Goal: Information Seeking & Learning: Stay updated

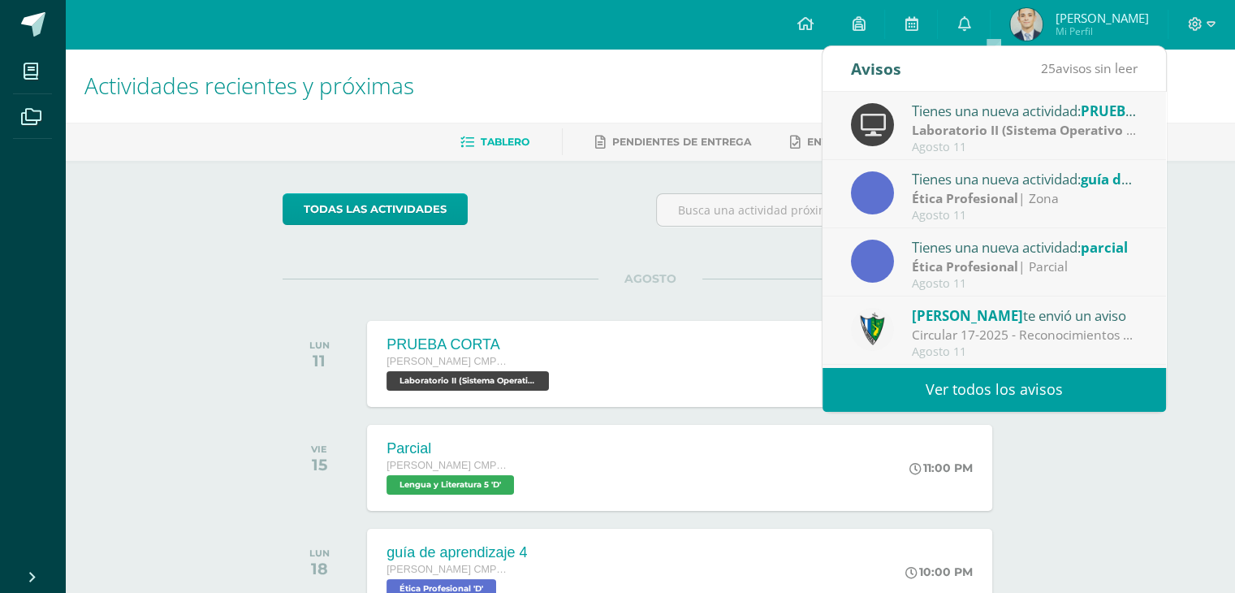
click at [992, 397] on link "Ver todos los avisos" at bounding box center [995, 389] width 344 height 45
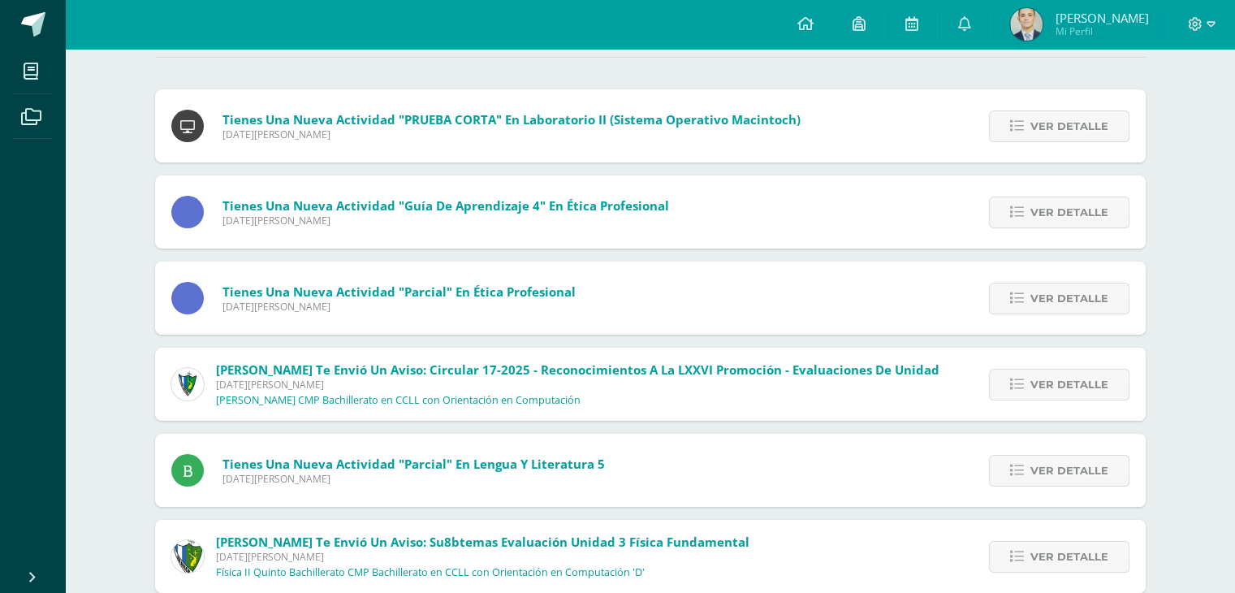
scroll to position [162, 0]
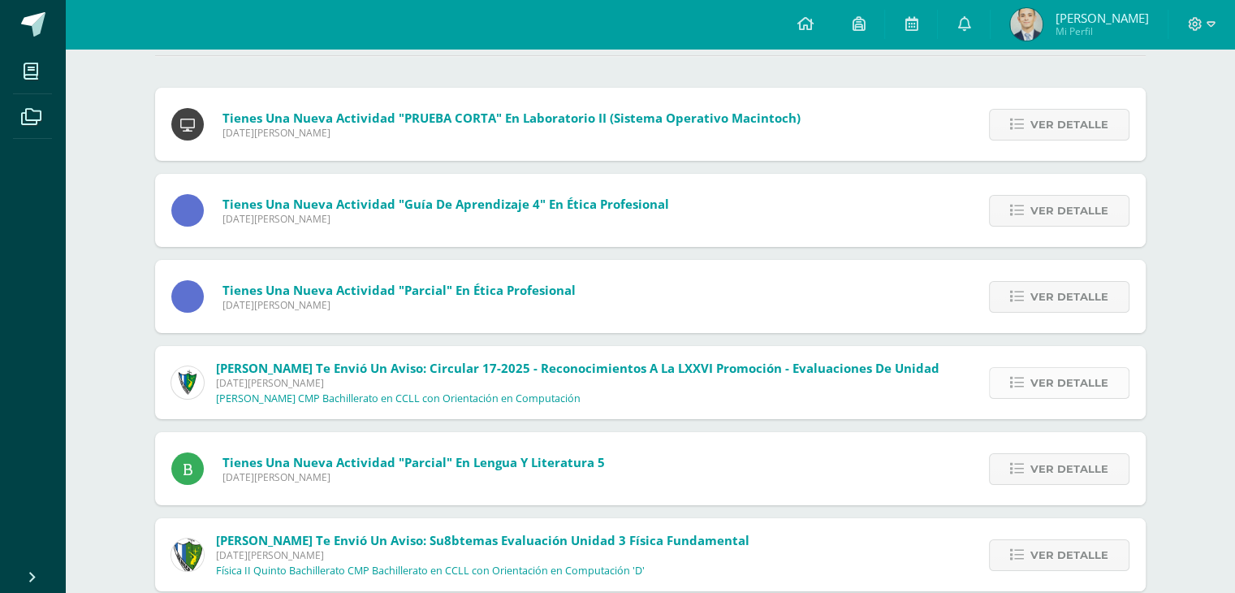
click at [1013, 380] on icon at bounding box center [1017, 383] width 14 height 14
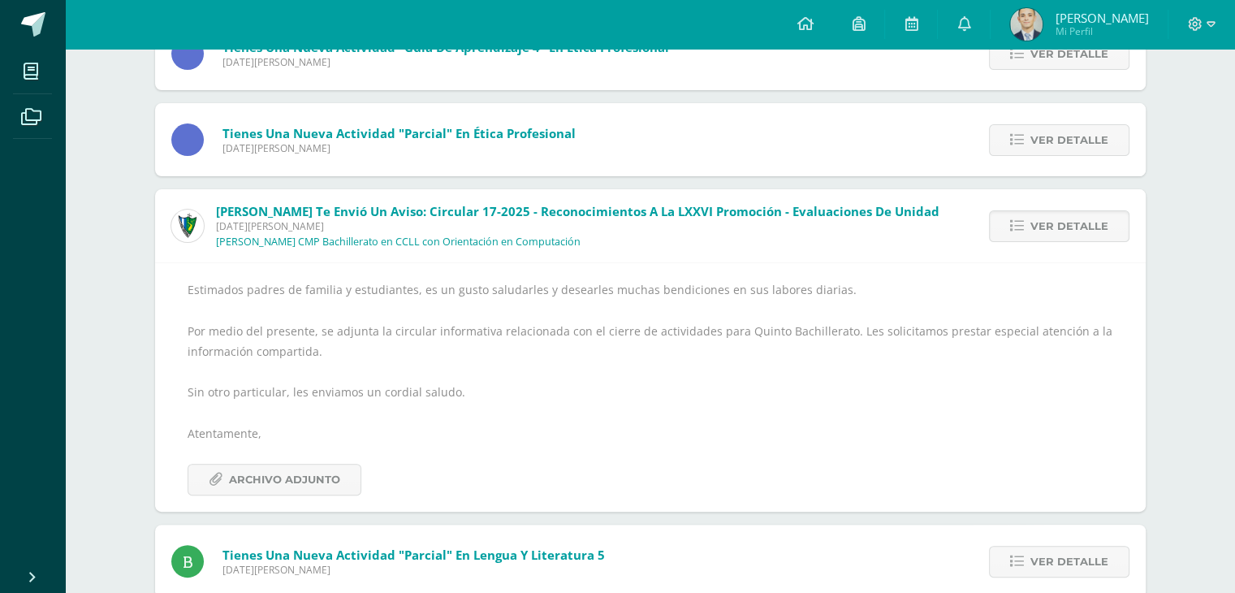
scroll to position [325, 0]
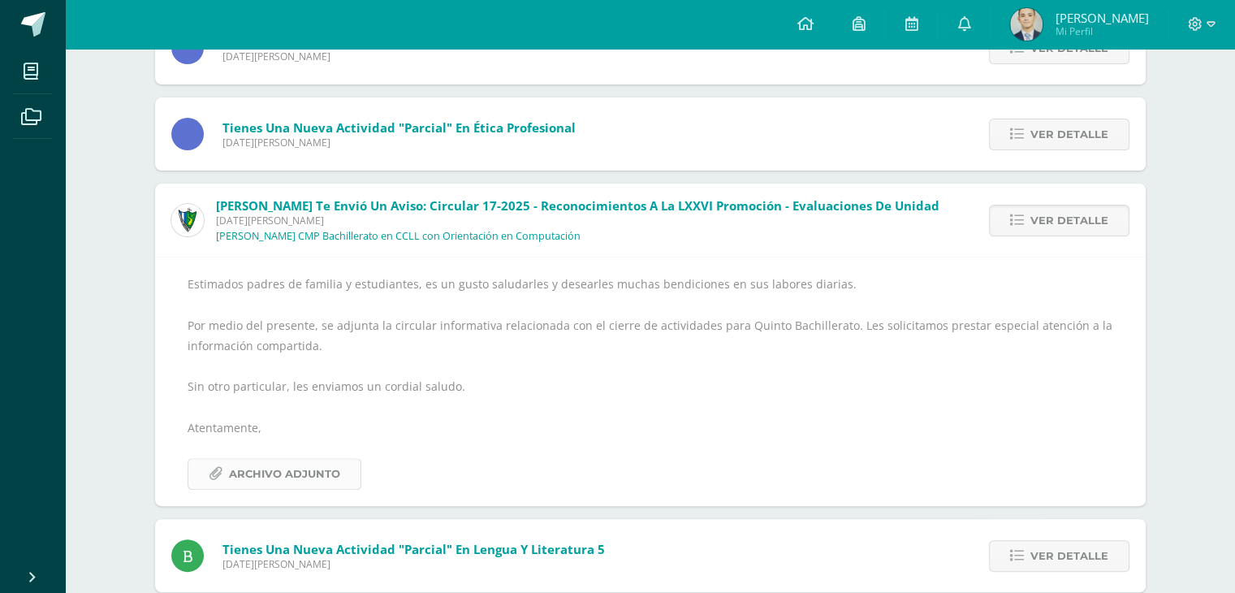
click at [275, 487] on span "Archivo Adjunto" at bounding box center [284, 474] width 111 height 30
click at [1038, 216] on span "Ver detalle" at bounding box center [1070, 220] width 78 height 30
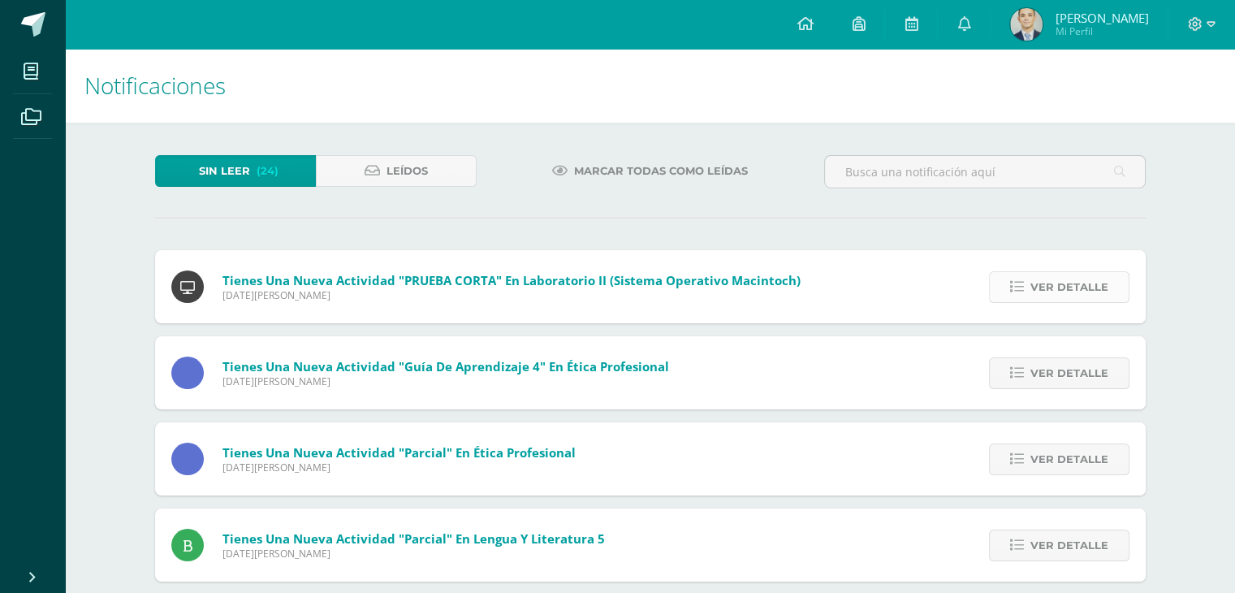
scroll to position [0, 0]
click at [1053, 297] on span "Ver detalle" at bounding box center [1070, 287] width 78 height 30
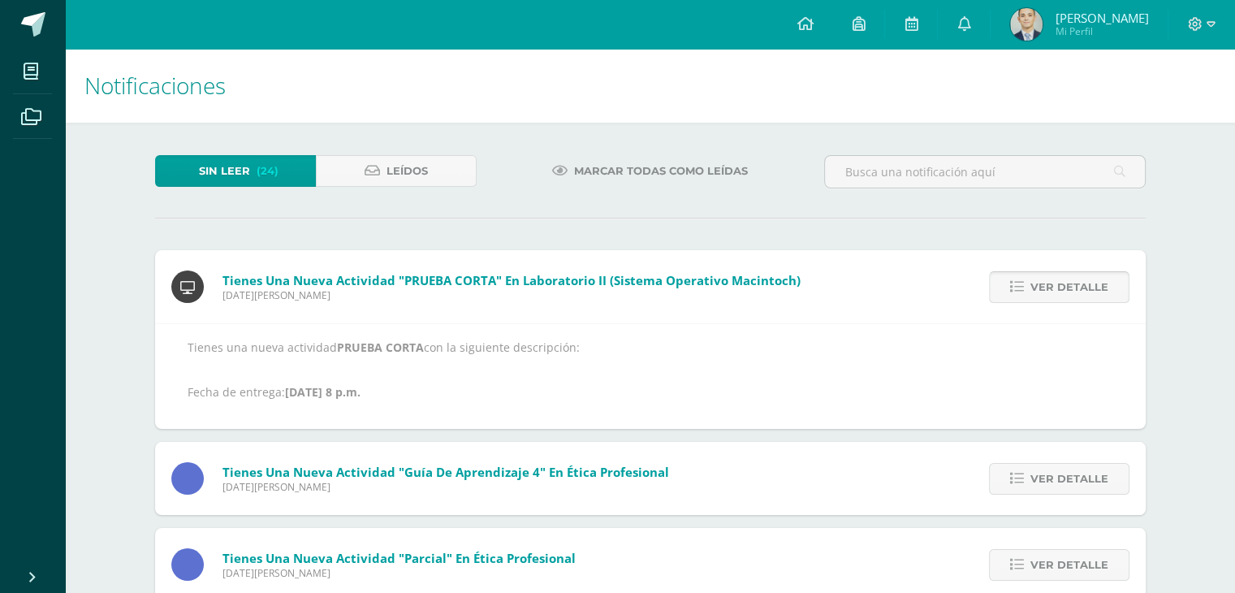
click at [1053, 297] on span "Ver detalle" at bounding box center [1070, 287] width 78 height 30
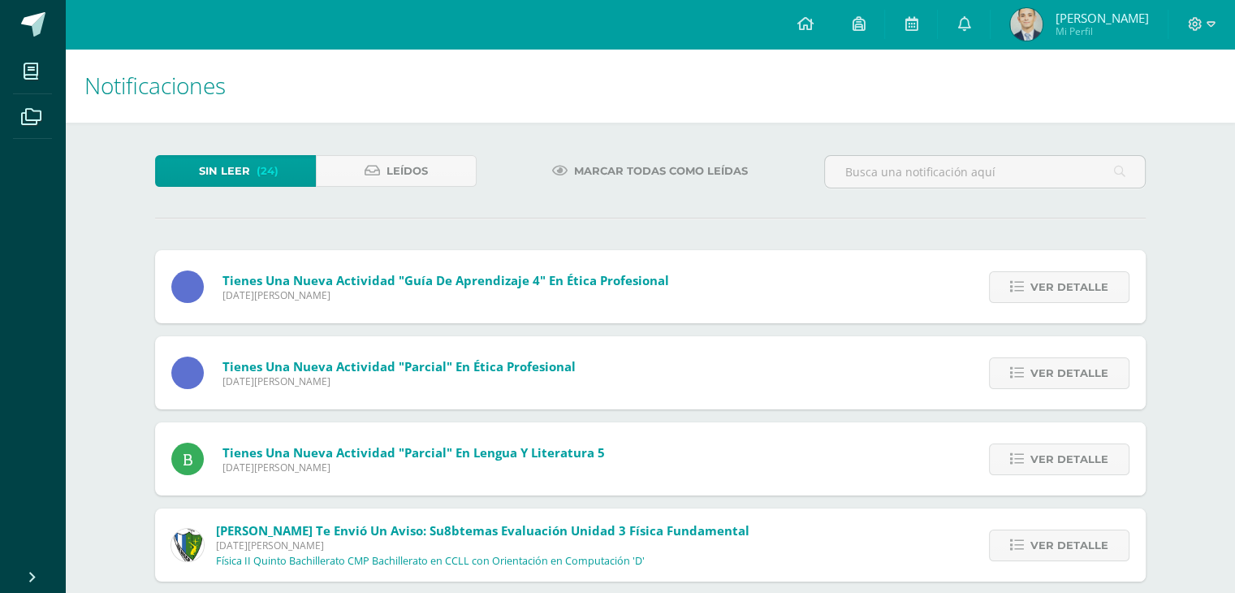
click at [1053, 297] on span "Ver detalle" at bounding box center [1070, 287] width 78 height 30
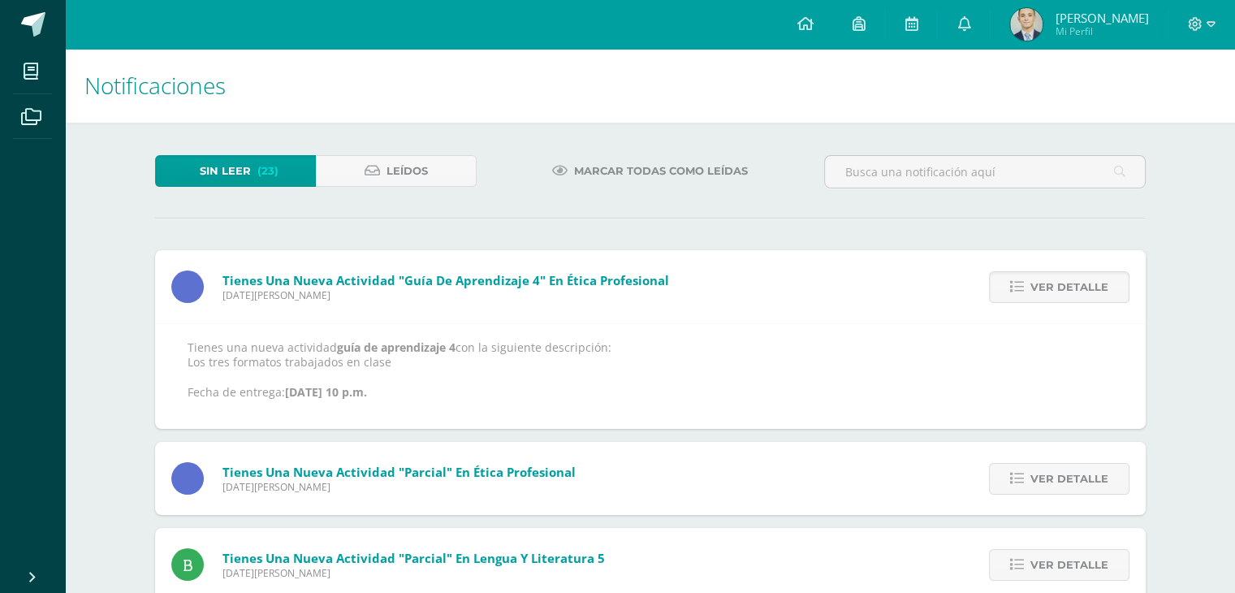
click at [1053, 297] on span "Ver detalle" at bounding box center [1070, 287] width 78 height 30
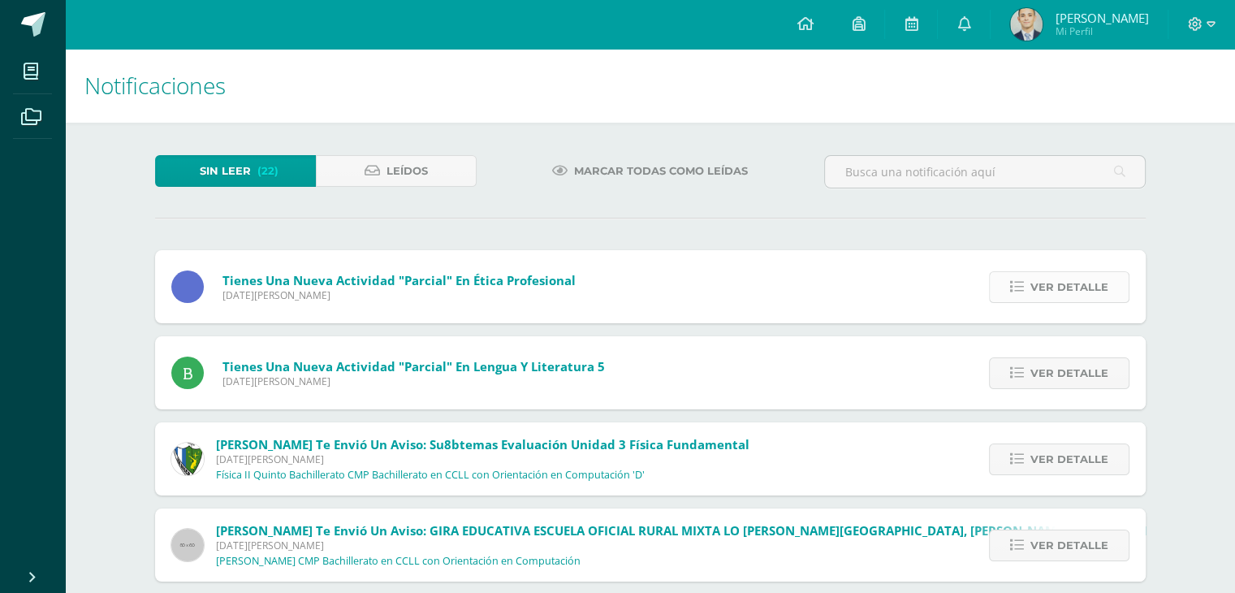
click at [1085, 285] on span "Ver detalle" at bounding box center [1070, 287] width 78 height 30
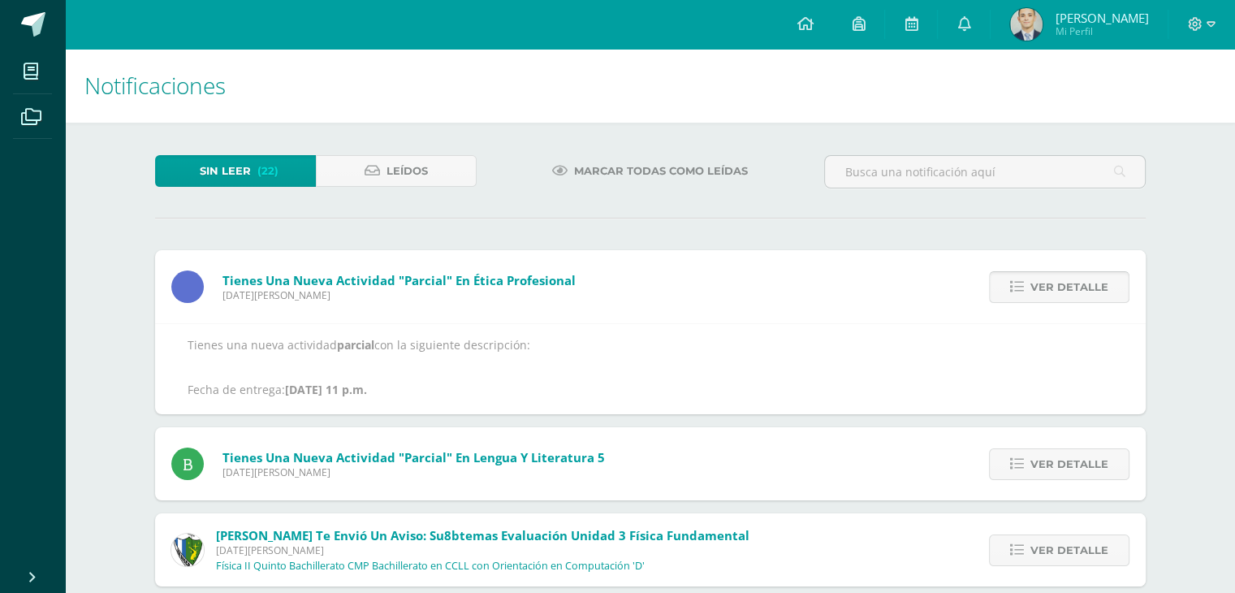
click at [1085, 285] on span "Ver detalle" at bounding box center [1070, 287] width 78 height 30
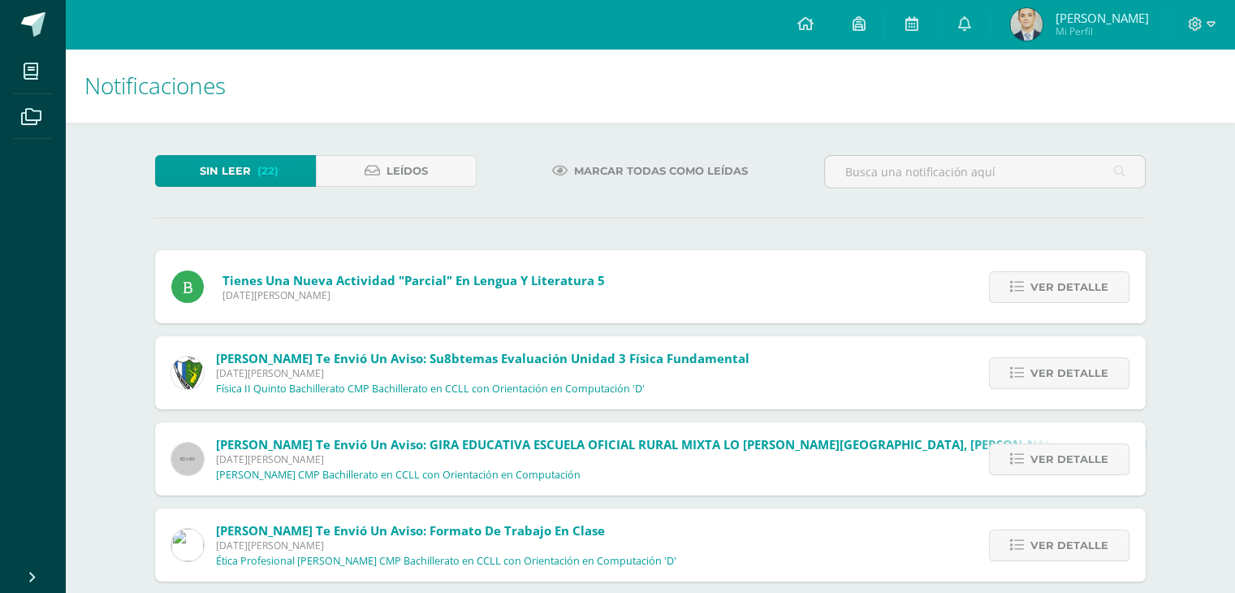
click at [1085, 285] on span "Ver detalle" at bounding box center [1070, 287] width 78 height 30
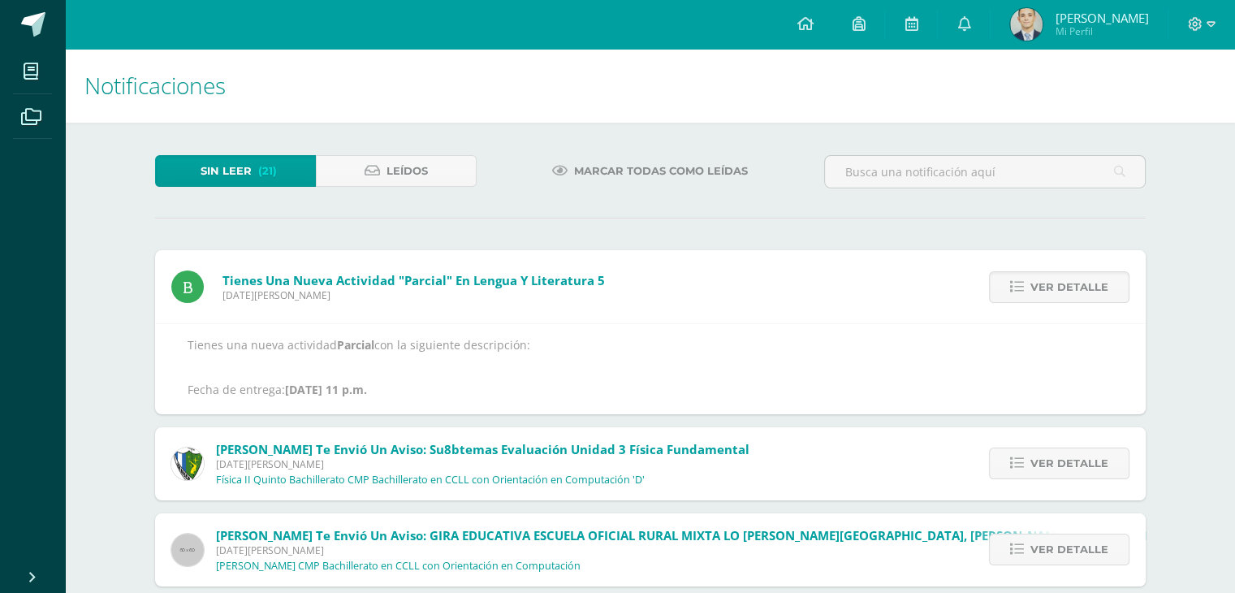
click at [1085, 285] on span "Ver detalle" at bounding box center [1070, 287] width 78 height 30
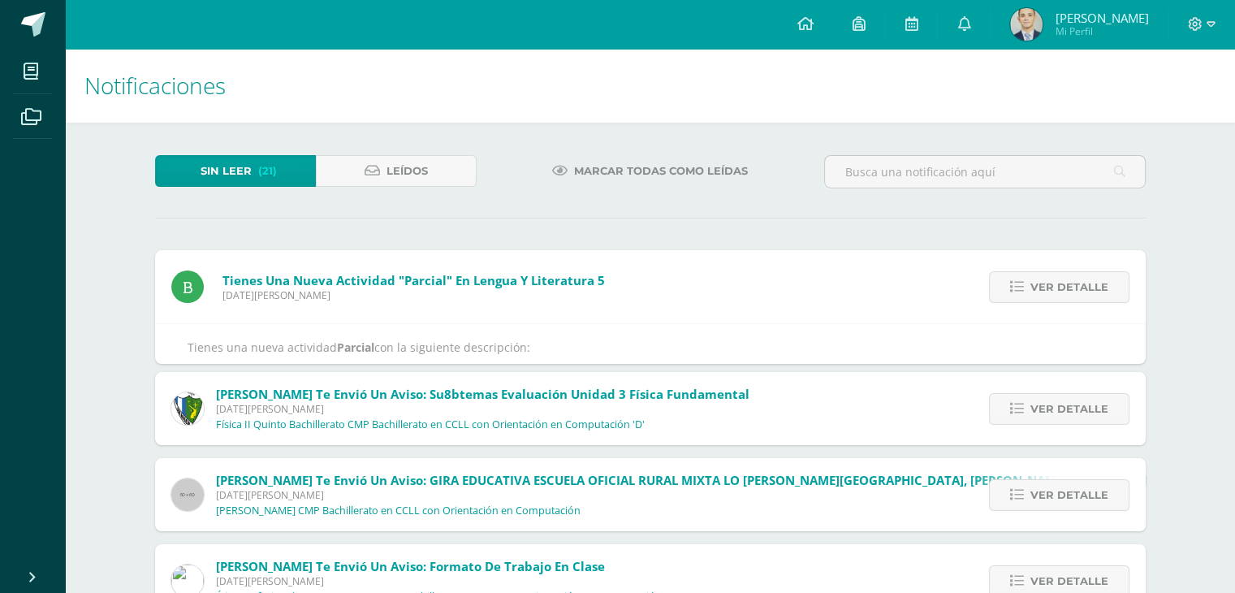
click at [1085, 394] on span "Ver detalle" at bounding box center [1070, 409] width 78 height 30
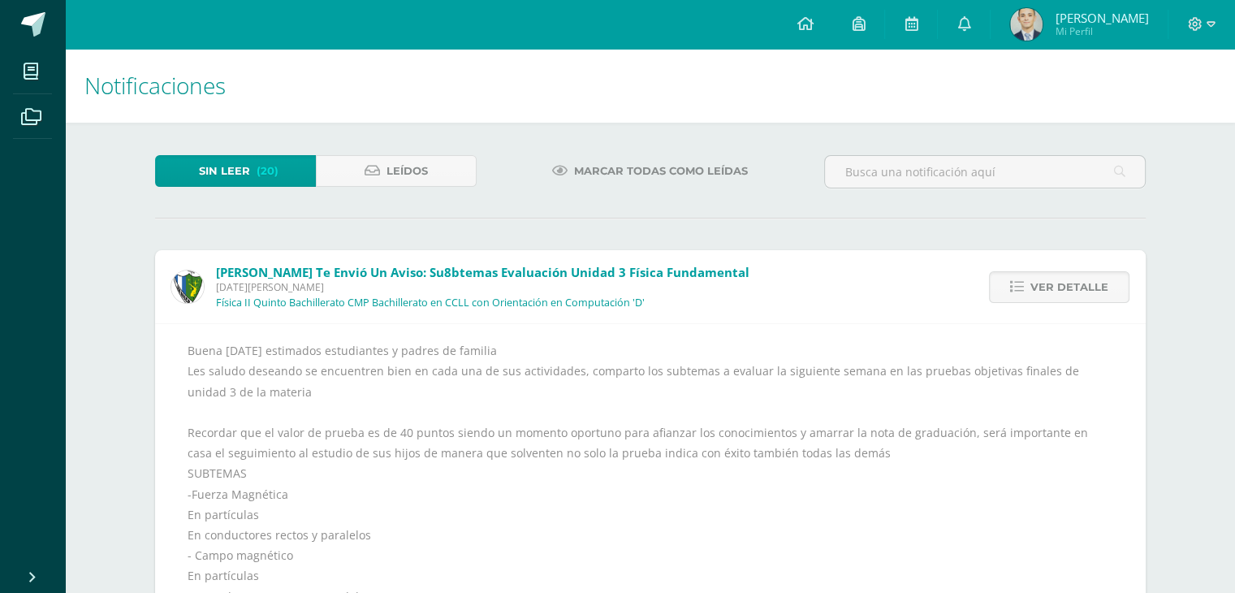
click at [1085, 285] on span "Ver detalle" at bounding box center [1070, 287] width 78 height 30
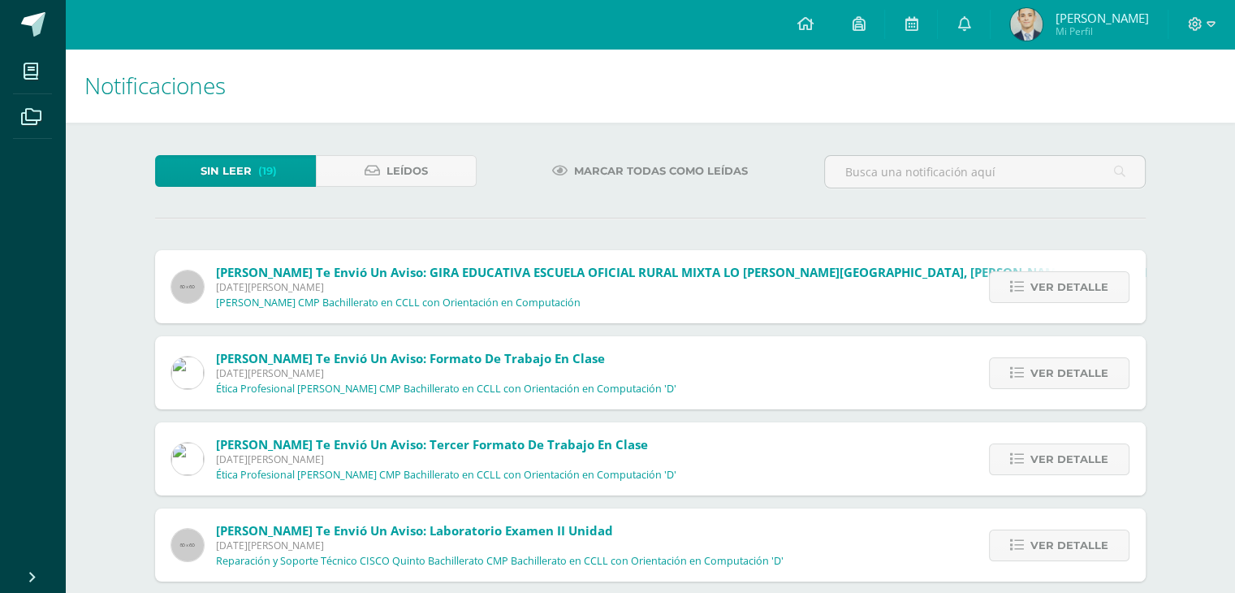
click at [1085, 285] on span "Ver detalle" at bounding box center [1070, 287] width 78 height 30
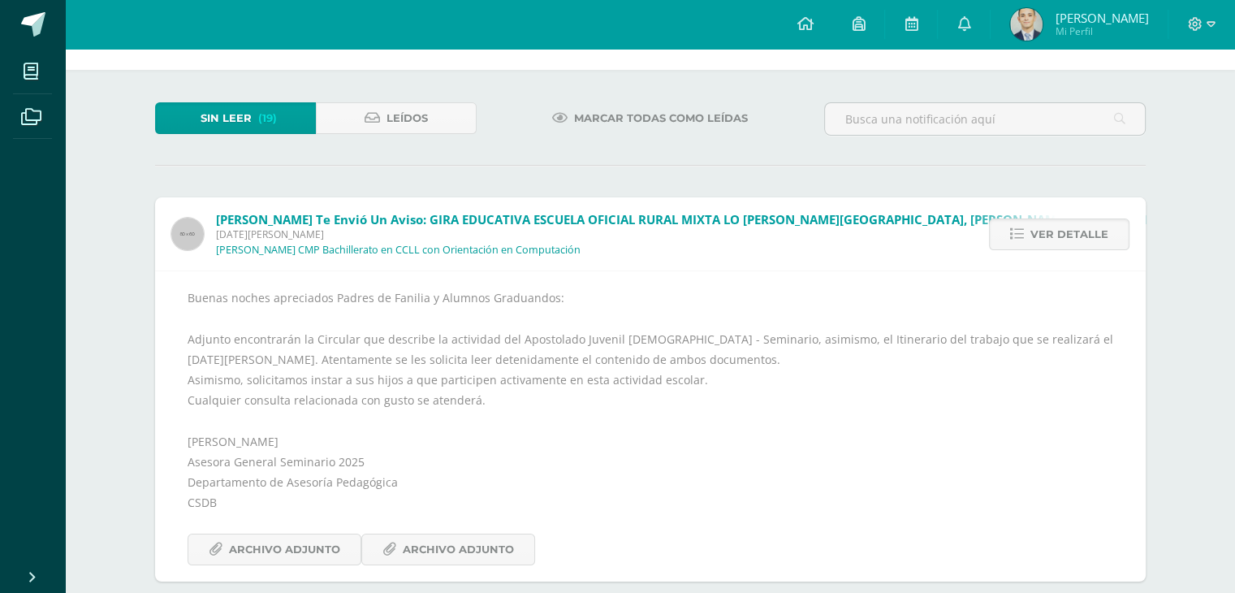
scroll to position [81, 0]
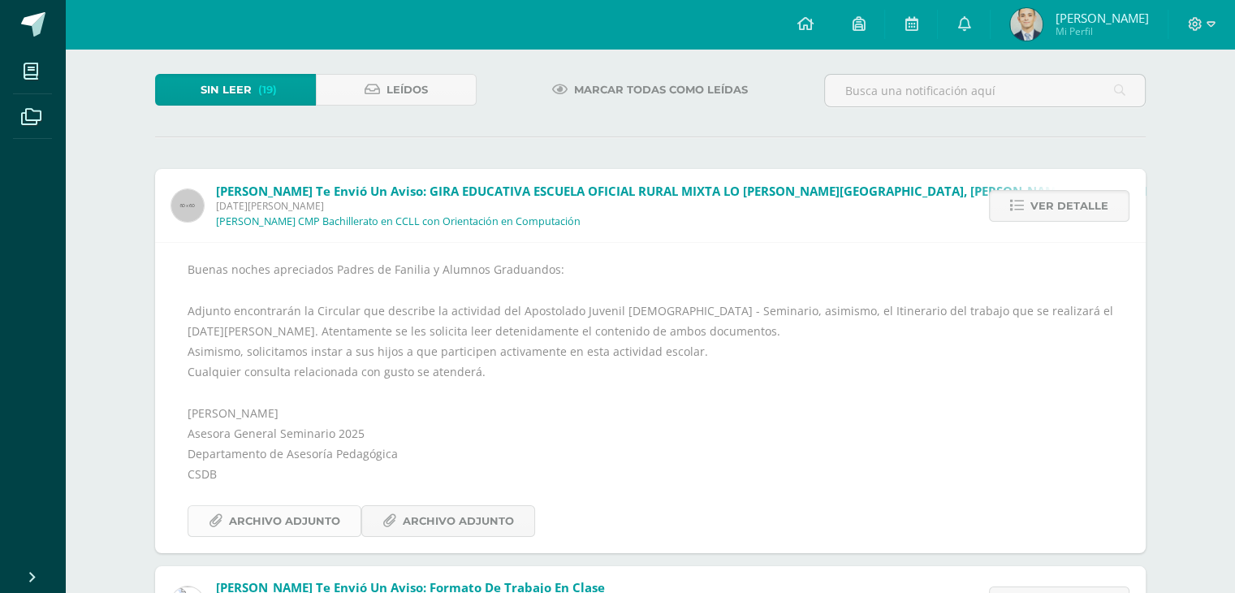
click at [326, 518] on span "Archivo Adjunto" at bounding box center [284, 521] width 111 height 30
click at [462, 525] on span "Archivo Adjunto" at bounding box center [458, 521] width 111 height 30
click at [1053, 212] on span "Ver detalle" at bounding box center [1070, 206] width 78 height 30
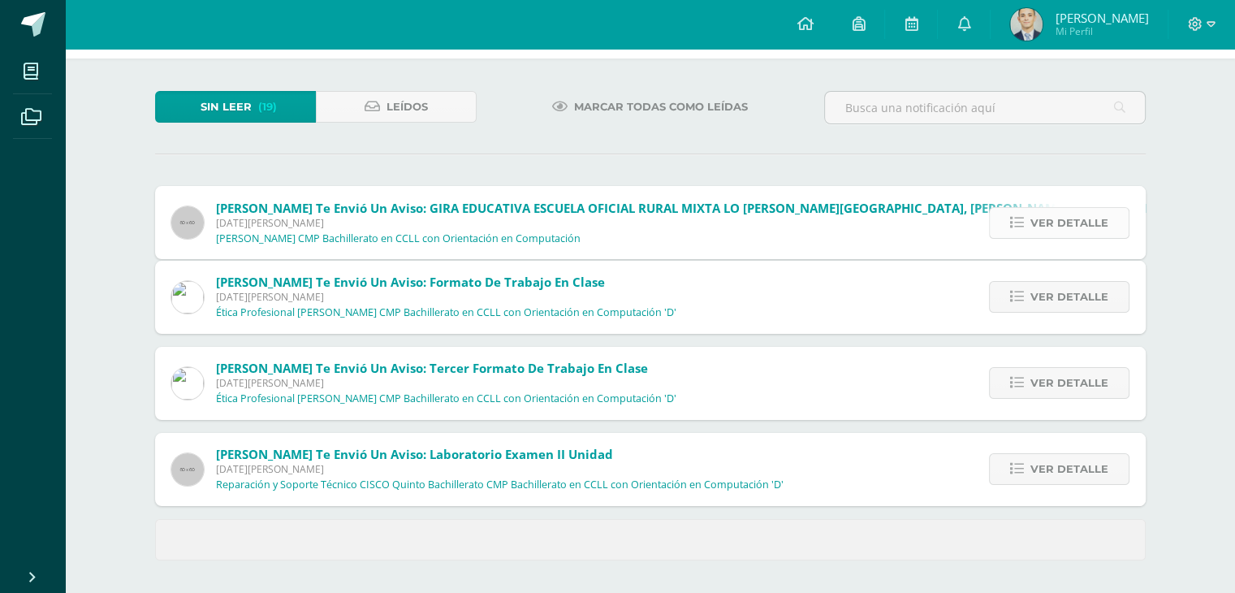
scroll to position [0, 0]
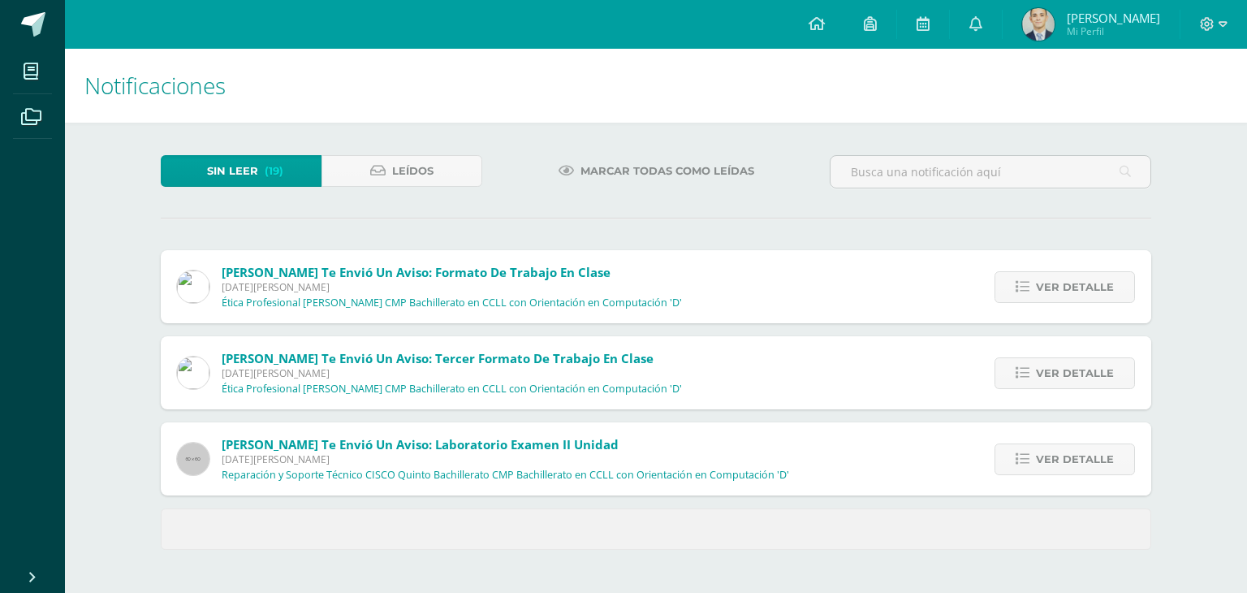
click at [1054, 212] on div "Sin leer (19) Leídos Marcar todas como leídas Judith Polanco te envió un aviso:…" at bounding box center [656, 353] width 1056 height 460
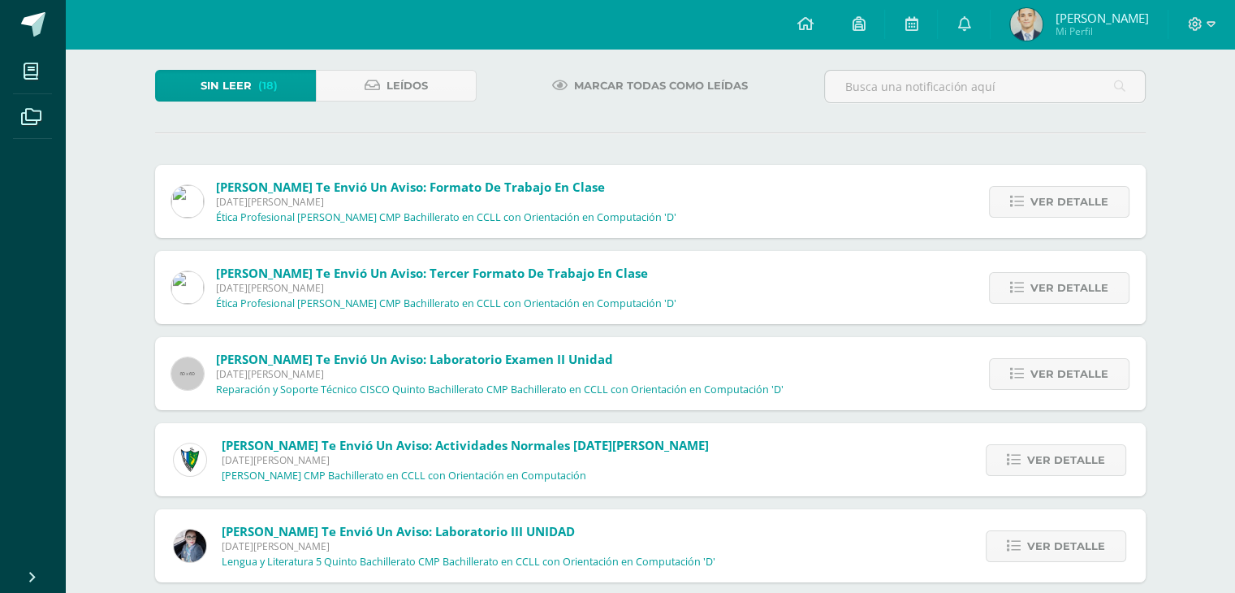
scroll to position [162, 0]
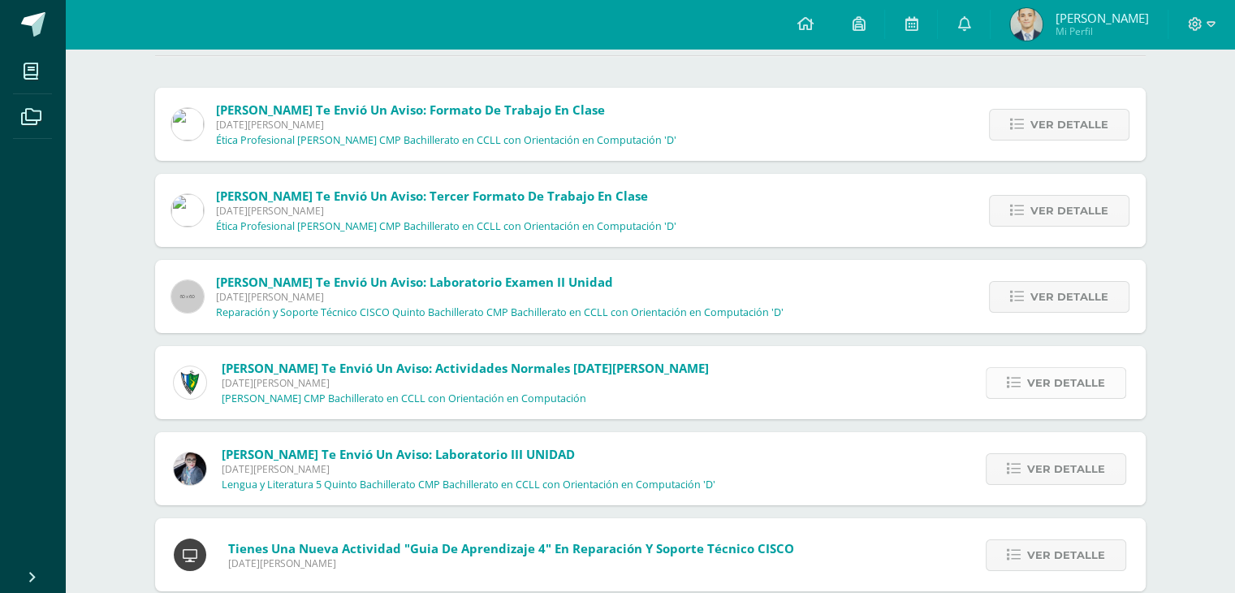
click at [1027, 382] on link "Ver detalle" at bounding box center [1056, 383] width 141 height 32
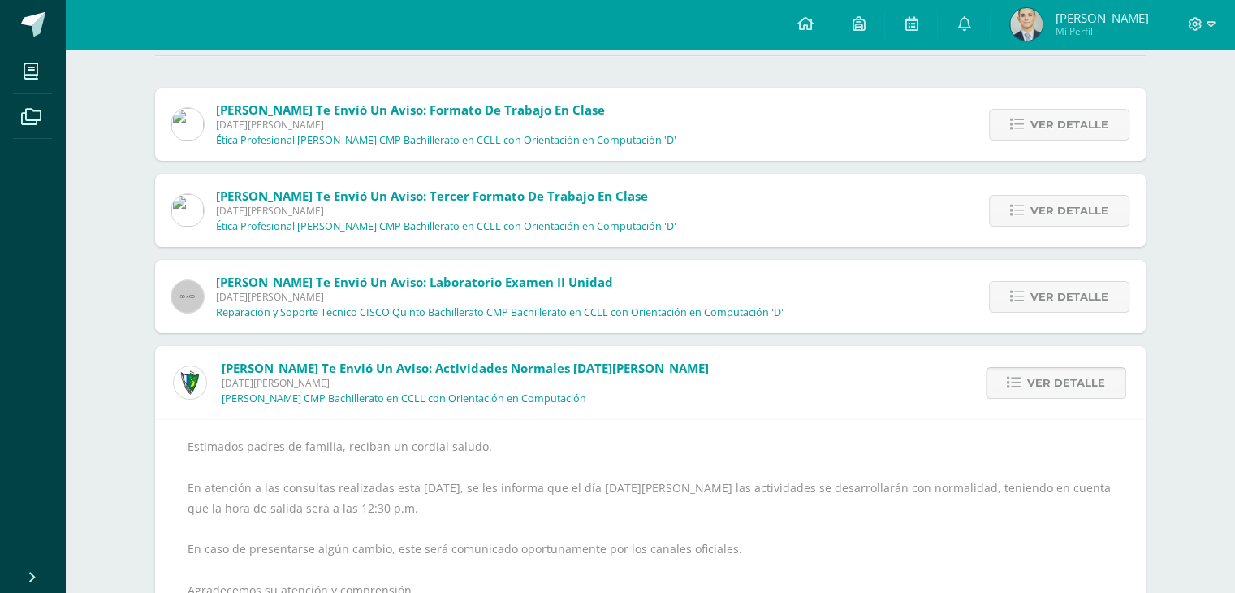
click at [1027, 382] on link "Ver detalle" at bounding box center [1056, 383] width 141 height 32
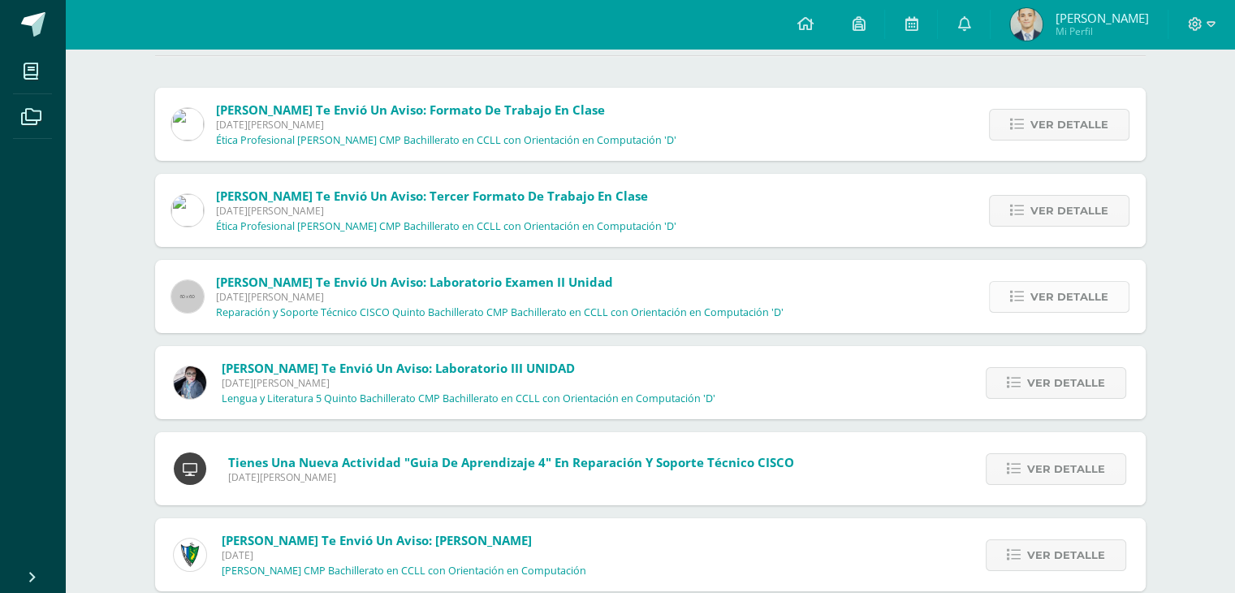
click at [1014, 302] on icon at bounding box center [1017, 297] width 14 height 14
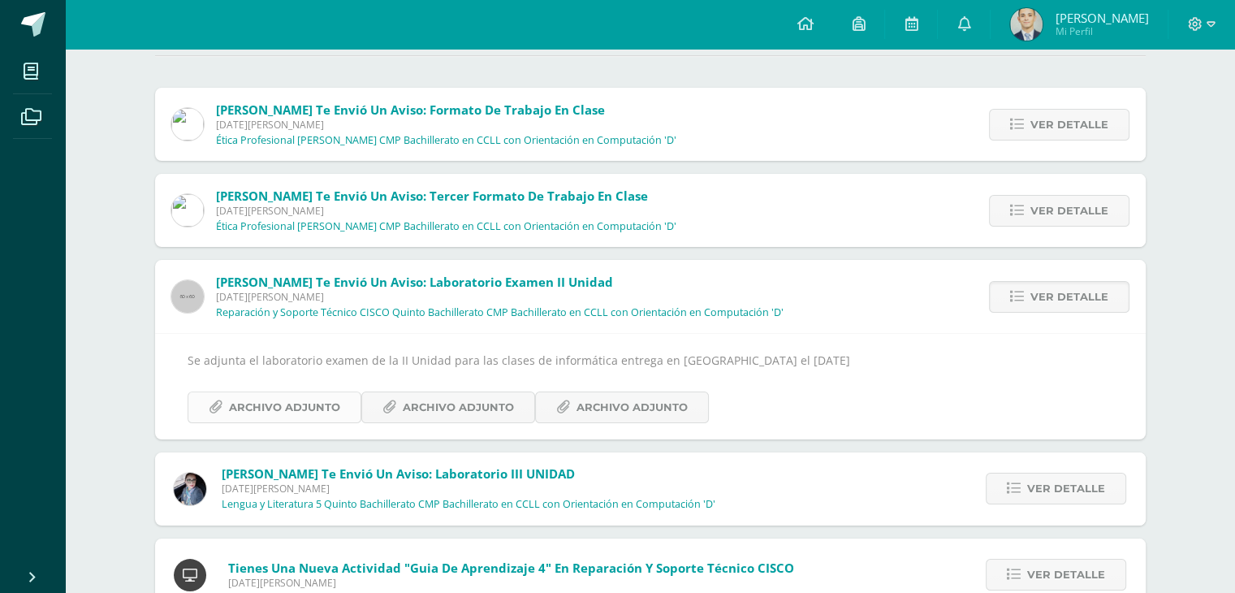
click at [305, 411] on span "Archivo Adjunto" at bounding box center [284, 407] width 111 height 30
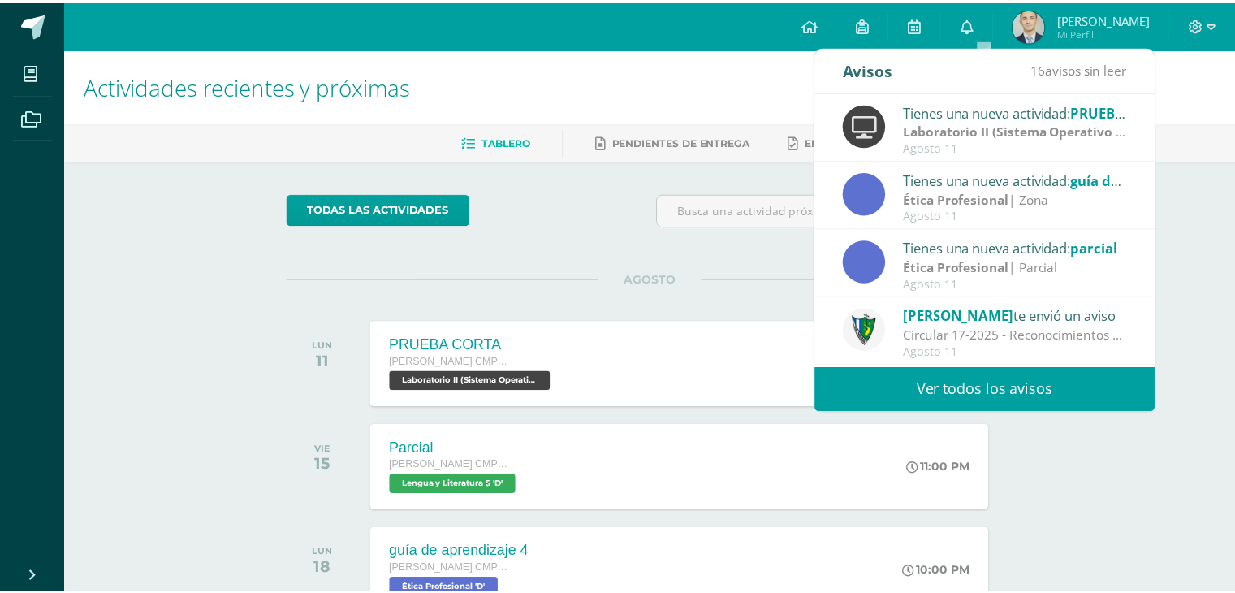
scroll to position [162, 0]
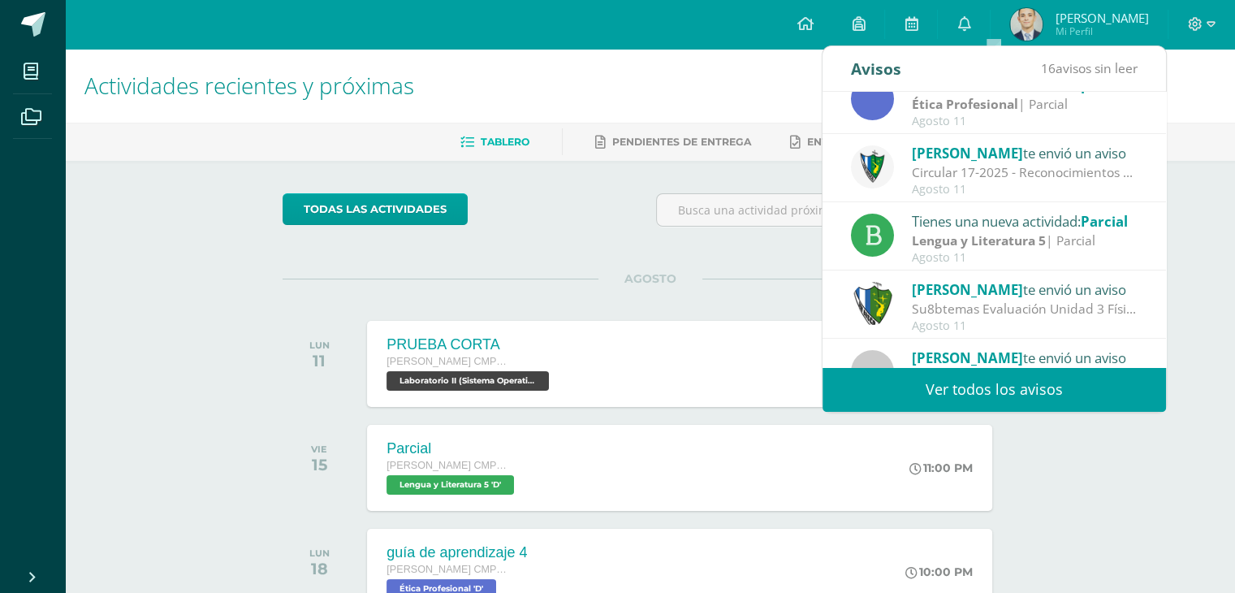
click at [969, 132] on div "Tienes una nueva actividad: parcial Ética Profesional | Parcial Agosto 11" at bounding box center [995, 100] width 344 height 68
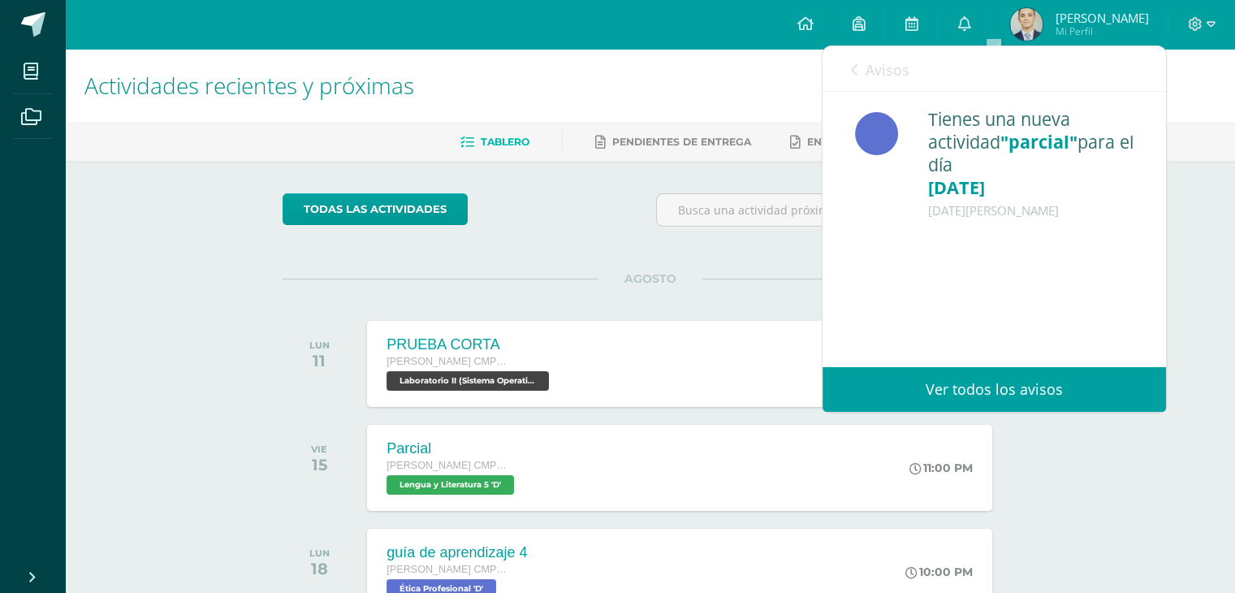
click at [861, 53] on link "Avisos" at bounding box center [880, 69] width 58 height 46
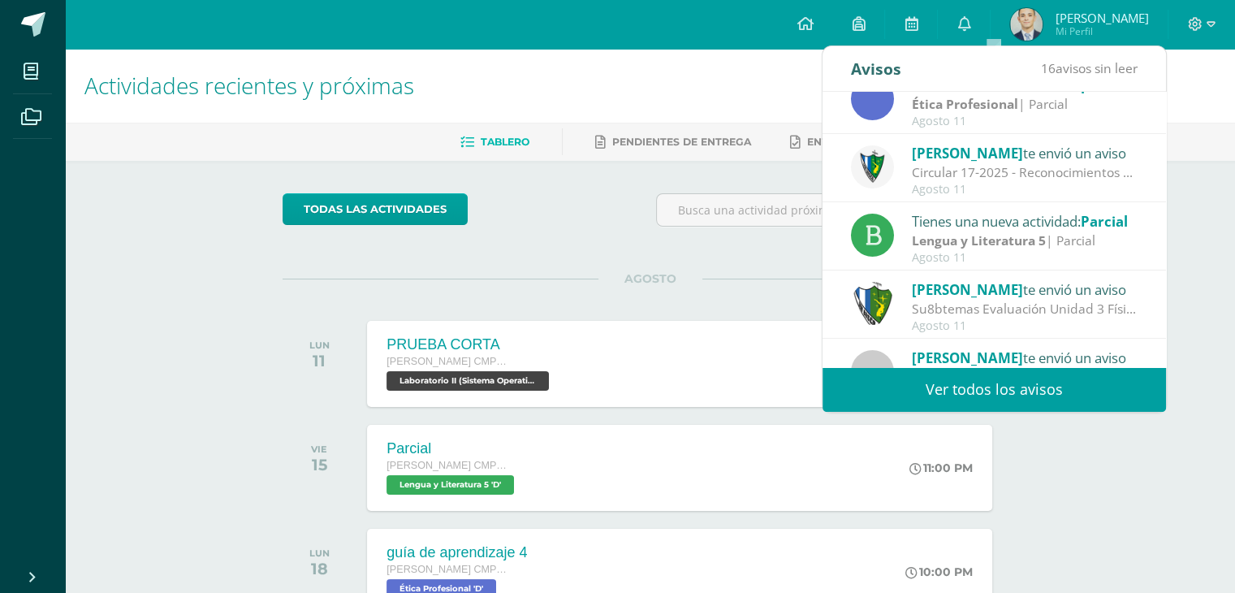
click at [945, 176] on div "Circular 17-2025 - Reconocimientos a la LXXVI Promoción - Evaluaciones de Unida…" at bounding box center [1025, 172] width 226 height 19
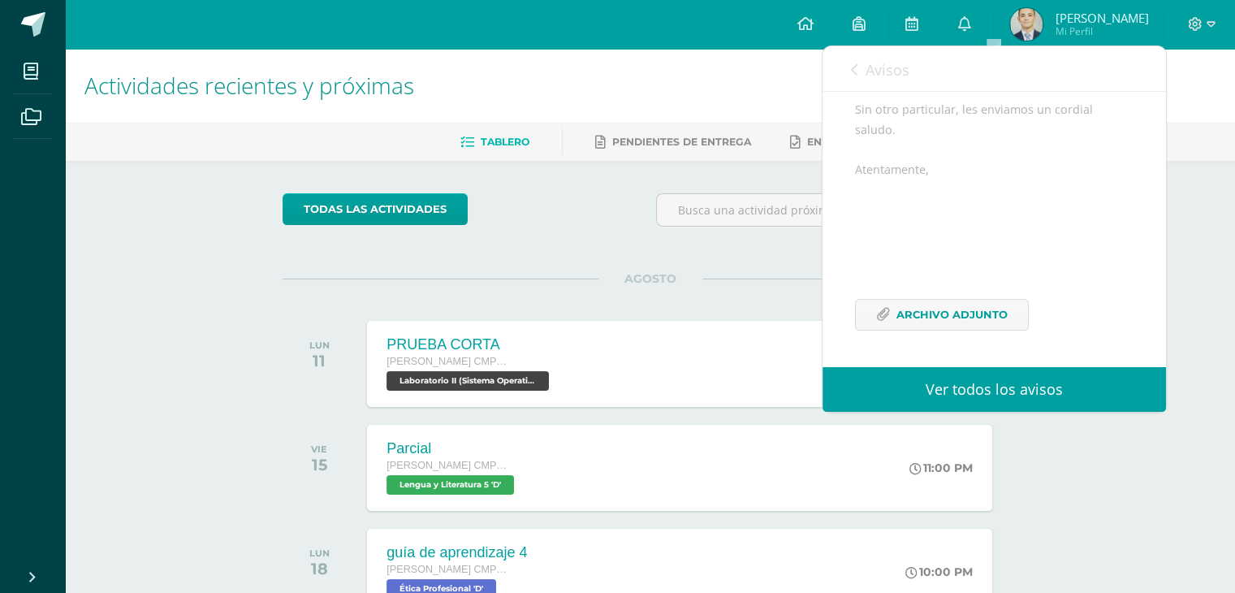
scroll to position [390, 0]
click at [923, 308] on span "Archivo Adjunto" at bounding box center [952, 315] width 111 height 30
